Goal: Task Accomplishment & Management: Manage account settings

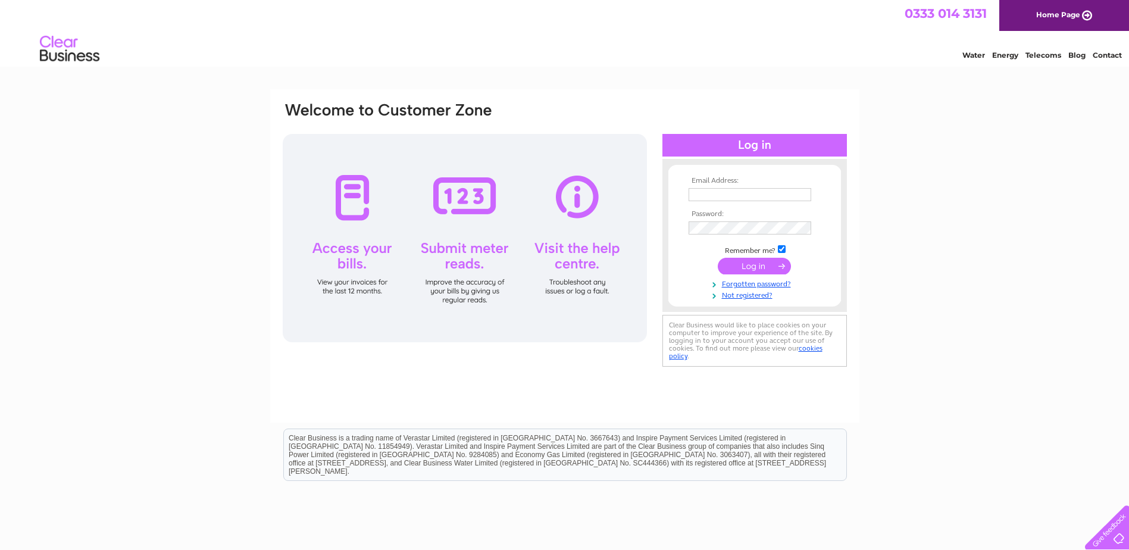
type input "[PERSON_NAME][EMAIL_ADDRESS][DOMAIN_NAME]"
click at [746, 268] on input "submit" at bounding box center [754, 266] width 73 height 17
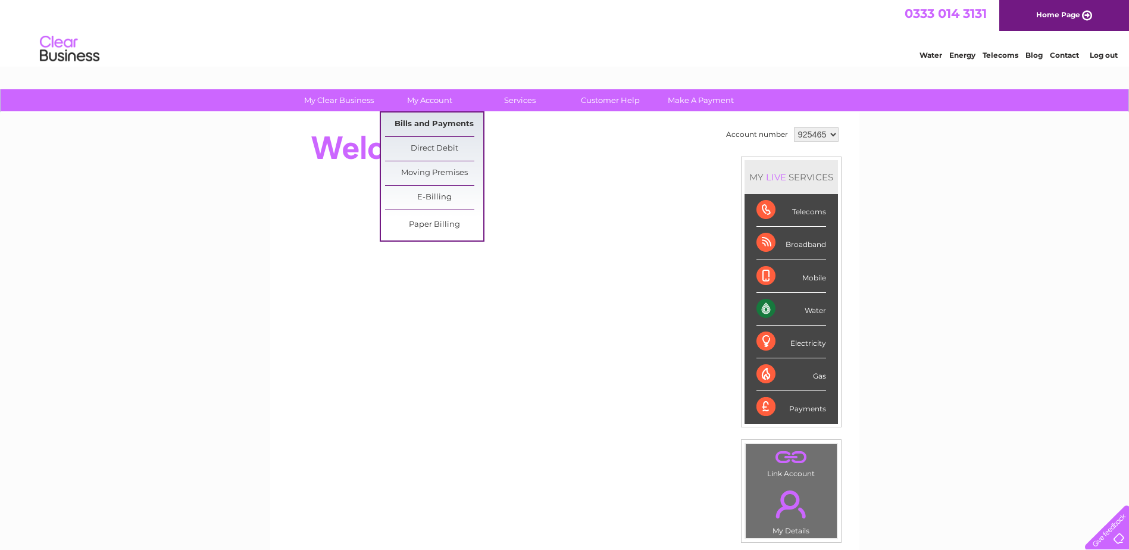
click at [436, 120] on link "Bills and Payments" at bounding box center [434, 125] width 98 height 24
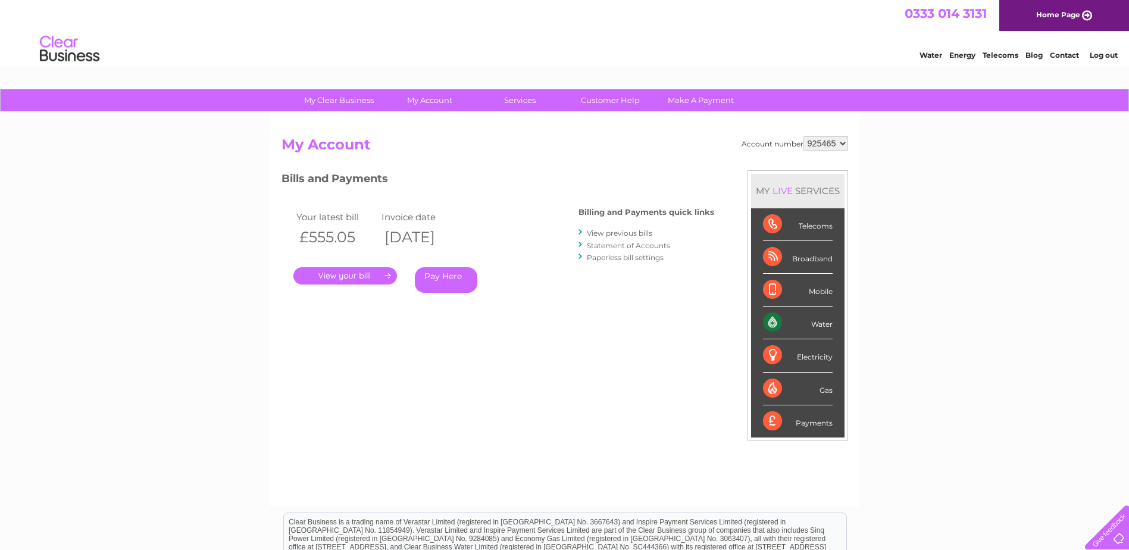
click at [350, 276] on link "." at bounding box center [345, 275] width 104 height 17
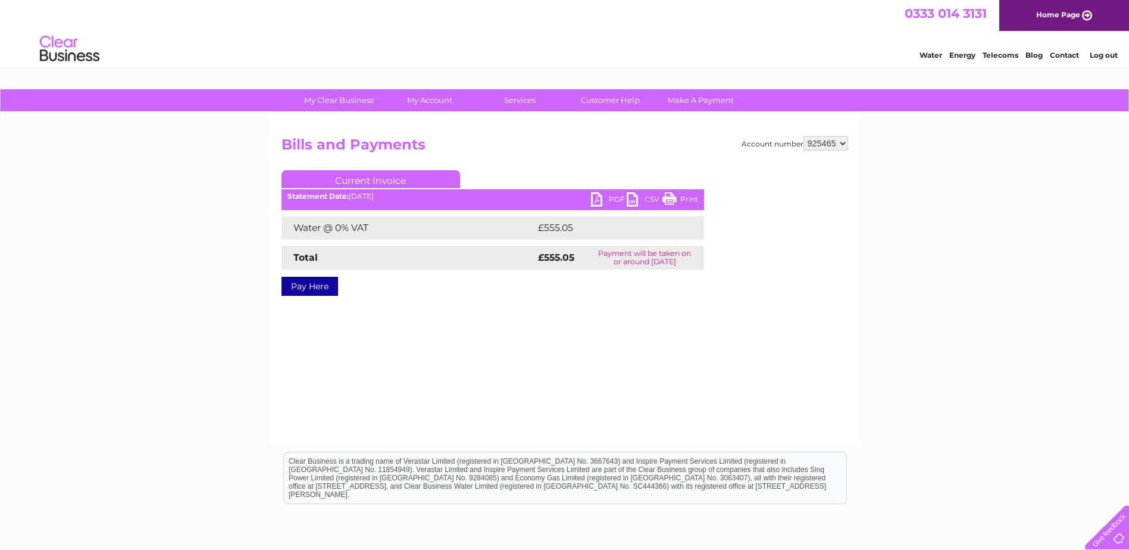
click at [599, 200] on link "PDF" at bounding box center [609, 200] width 36 height 17
